Goal: Task Accomplishment & Management: Use online tool/utility

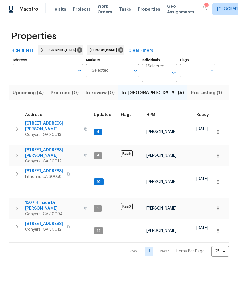
click at [191, 95] on span "Pre-Listing (1)" at bounding box center [206, 93] width 31 height 8
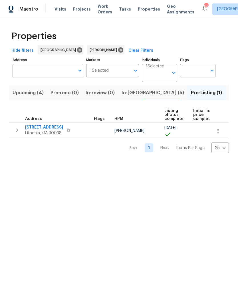
click at [229, 95] on span "Listed (19)" at bounding box center [241, 93] width 24 height 8
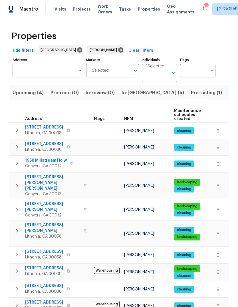
scroll to position [5, 0]
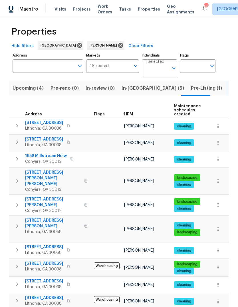
click at [31, 218] on span "6235 Marbut Farms Trl" at bounding box center [53, 223] width 56 height 11
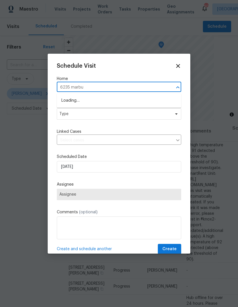
type input "6235 [PERSON_NAME]"
click at [126, 99] on li "[STREET_ADDRESS][PERSON_NAME]" at bounding box center [119, 100] width 124 height 9
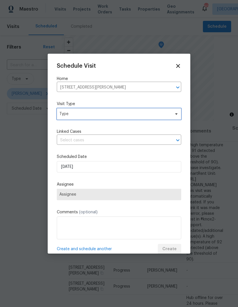
click at [169, 115] on span "Type" at bounding box center [114, 114] width 111 height 6
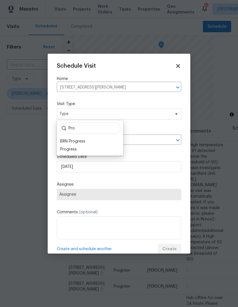
type input "Pro"
click at [66, 150] on div "Progress" at bounding box center [68, 149] width 17 height 6
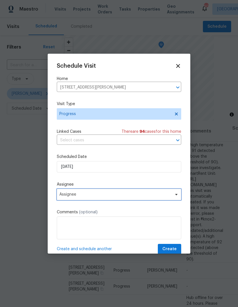
click at [172, 197] on span "Assignee" at bounding box center [119, 194] width 124 height 11
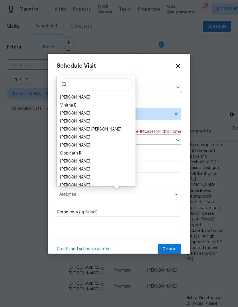
click at [66, 95] on div "[PERSON_NAME]" at bounding box center [75, 98] width 30 height 6
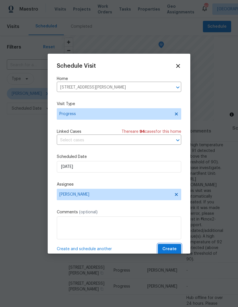
click at [177, 246] on button "Create" at bounding box center [169, 249] width 23 height 11
